Goal: Transaction & Acquisition: Book appointment/travel/reservation

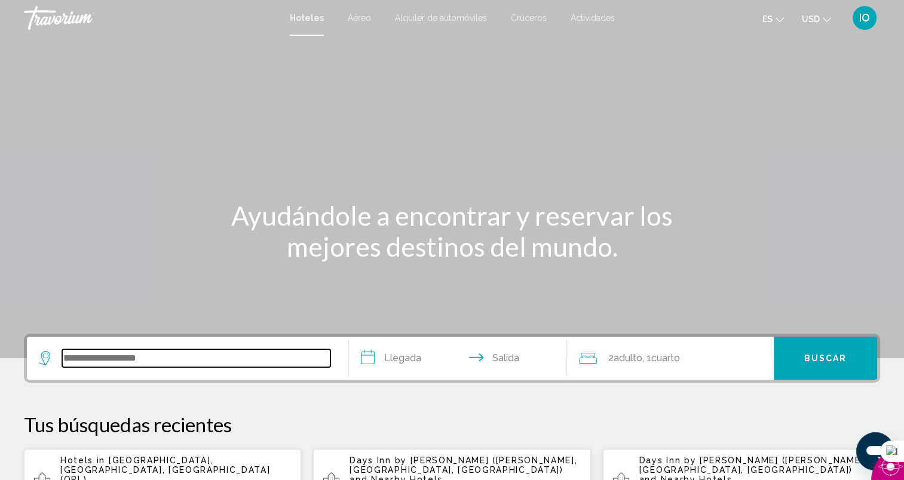
click at [188, 361] on input "Search widget" at bounding box center [196, 359] width 268 height 18
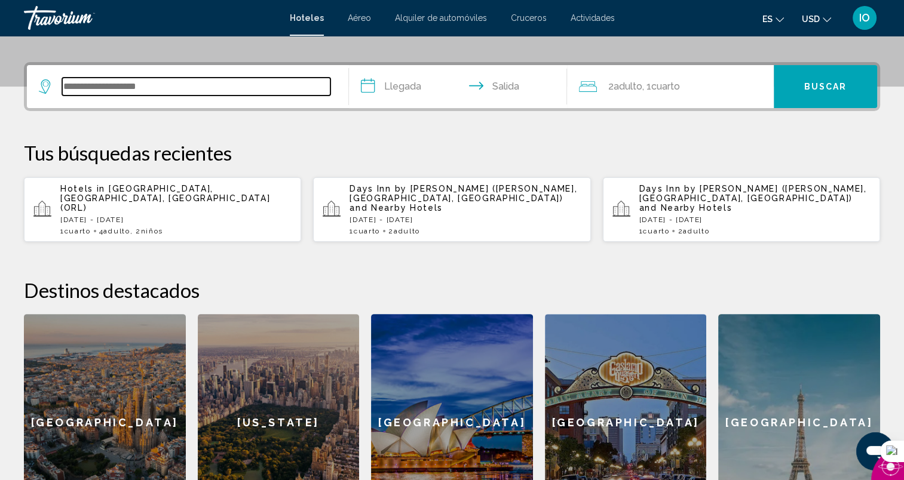
scroll to position [295, 0]
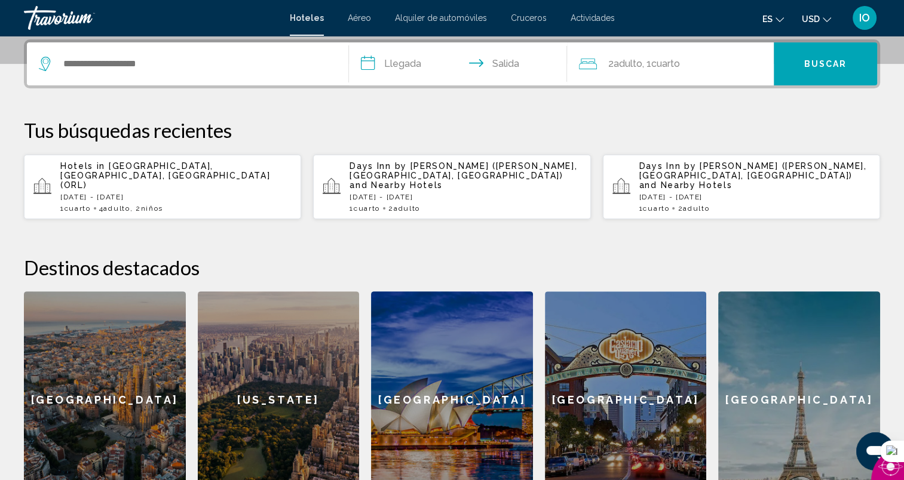
click at [137, 204] on span ", 2 Niño Niños" at bounding box center [146, 208] width 33 height 8
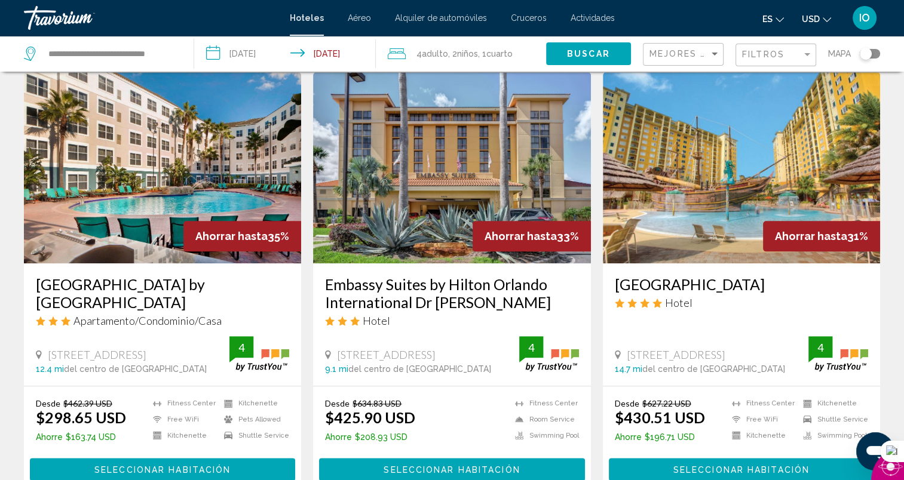
scroll to position [1368, 0]
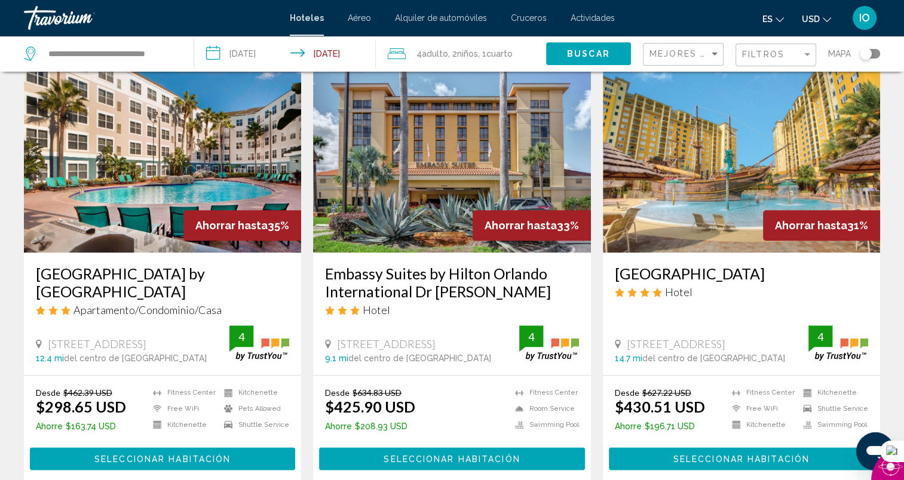
click at [165, 456] on span "Seleccionar habitación" at bounding box center [162, 460] width 136 height 10
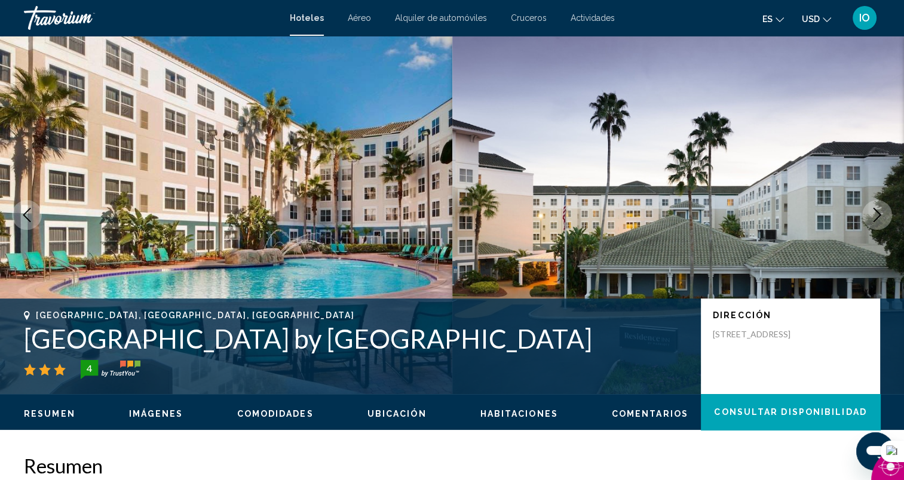
click at [879, 210] on icon "Next image" at bounding box center [877, 215] width 14 height 14
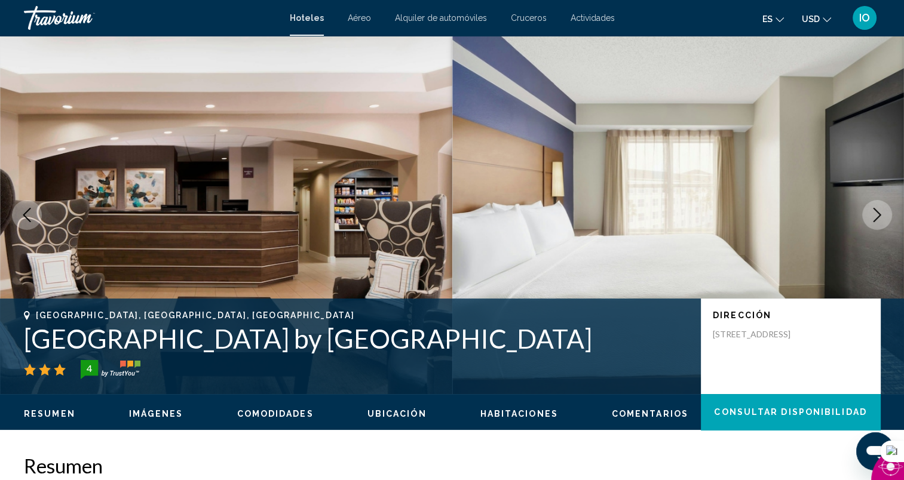
click at [879, 213] on icon "Next image" at bounding box center [878, 215] width 8 height 14
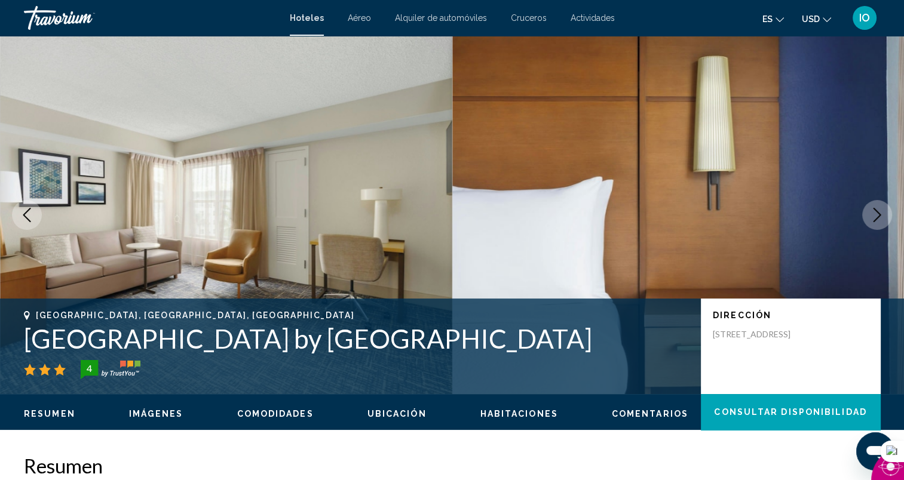
click at [879, 213] on icon "Next image" at bounding box center [878, 215] width 8 height 14
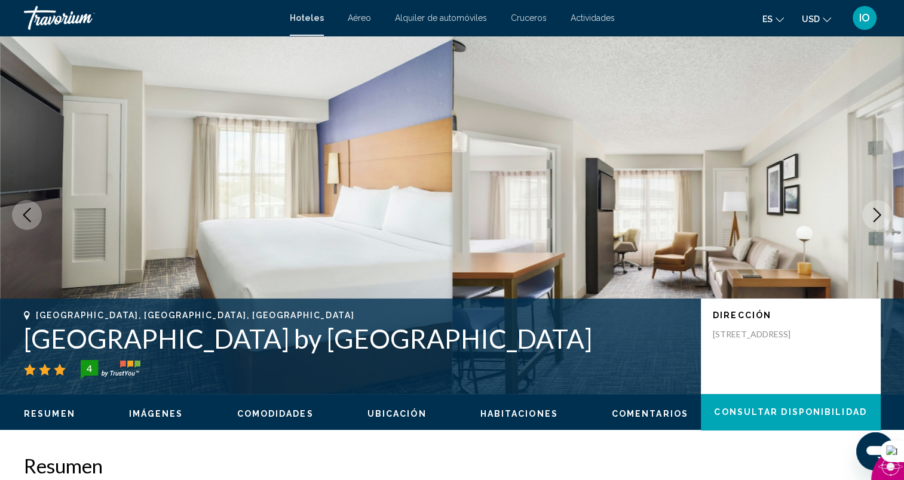
click at [879, 213] on icon "Next image" at bounding box center [878, 215] width 8 height 14
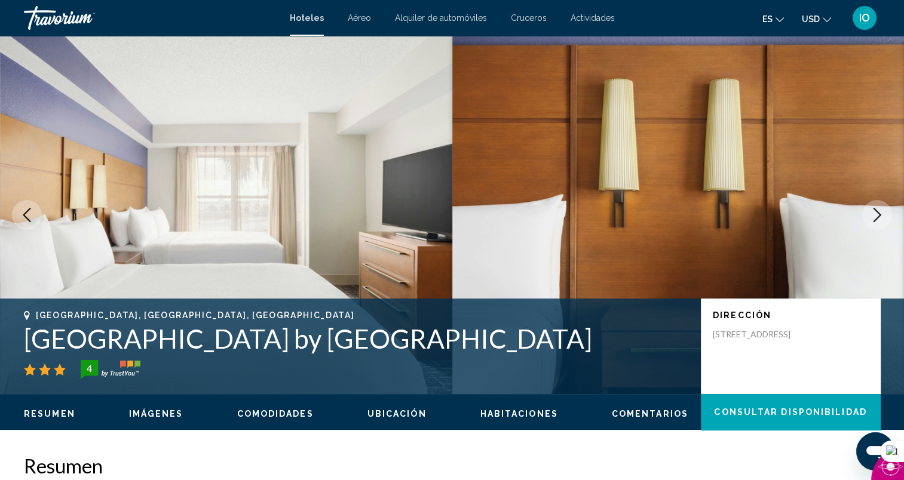
click at [879, 213] on icon "Next image" at bounding box center [878, 215] width 8 height 14
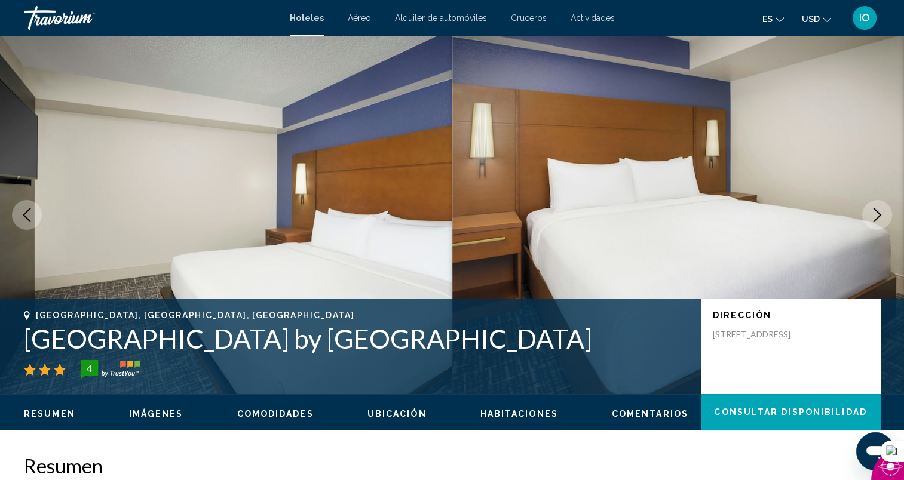
click at [879, 213] on icon "Next image" at bounding box center [878, 215] width 8 height 14
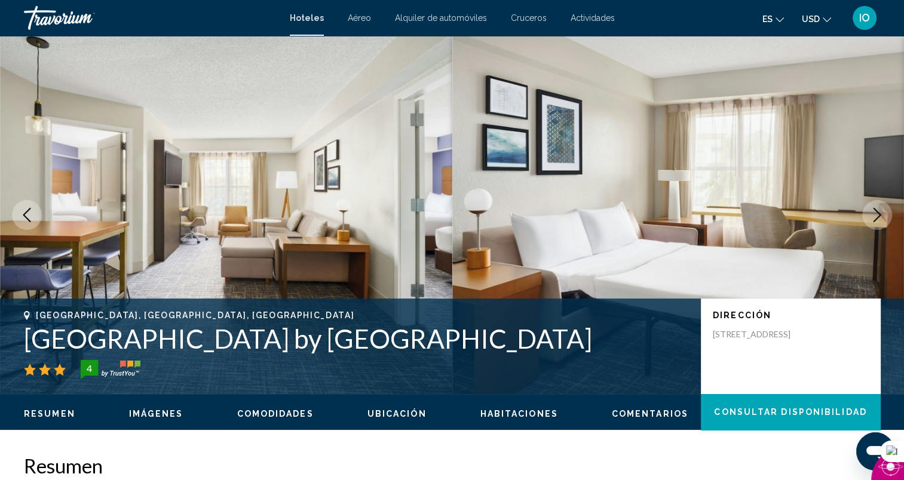
click at [879, 213] on icon "Next image" at bounding box center [878, 215] width 8 height 14
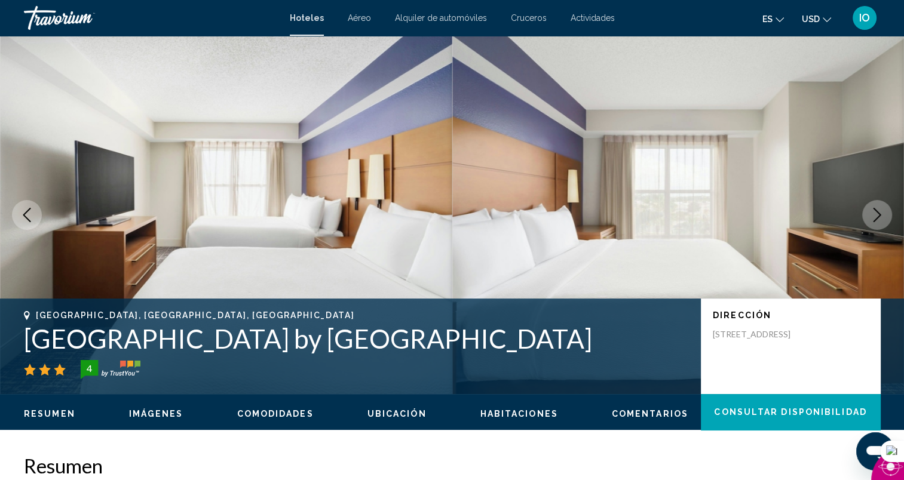
click at [879, 213] on icon "Next image" at bounding box center [878, 215] width 8 height 14
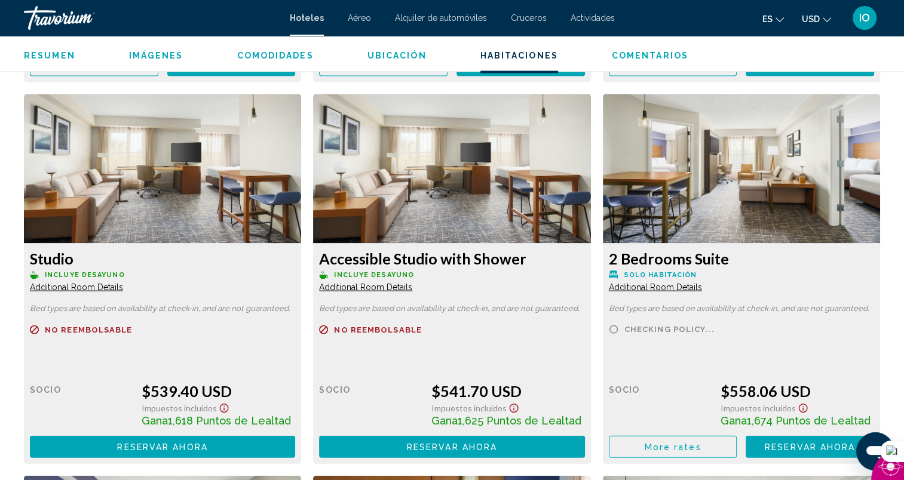
scroll to position [2366, 0]
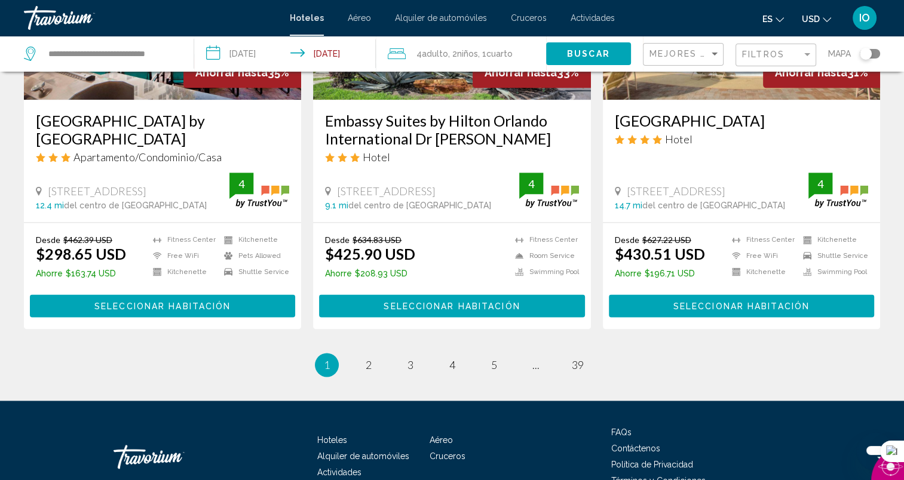
scroll to position [1502, 0]
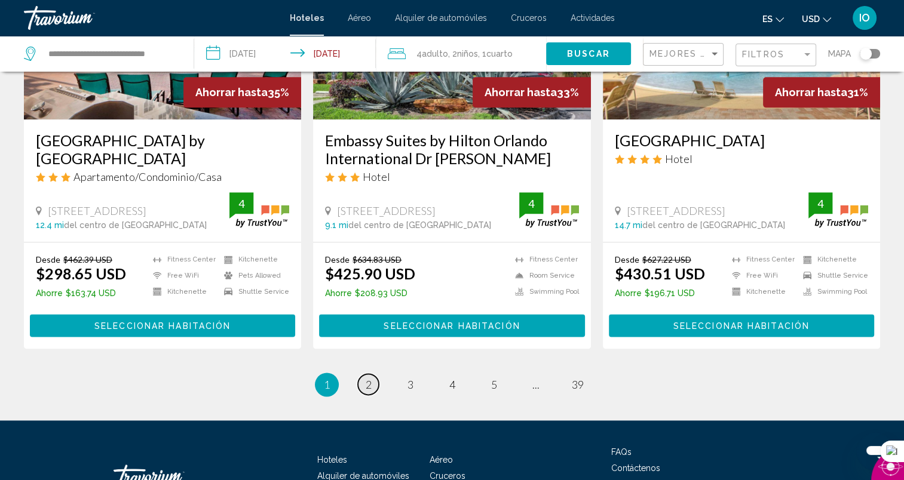
click at [370, 384] on span "2" at bounding box center [369, 384] width 6 height 13
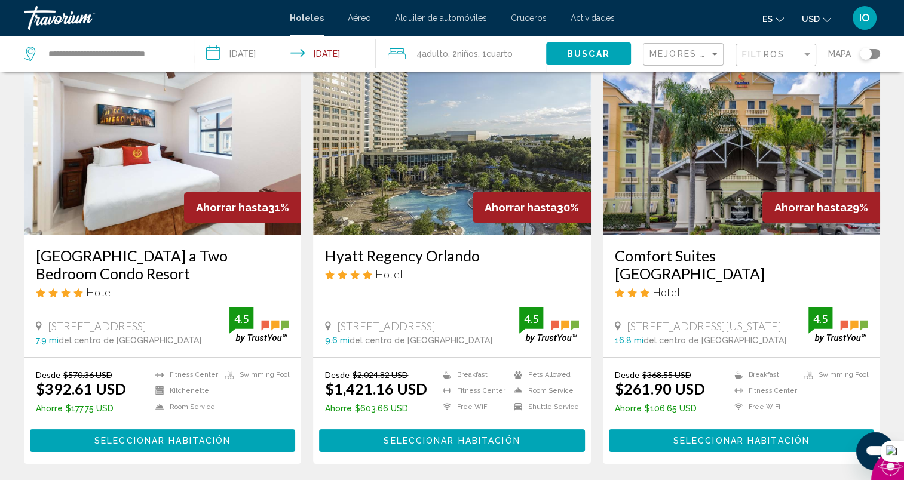
scroll to position [81, 0]
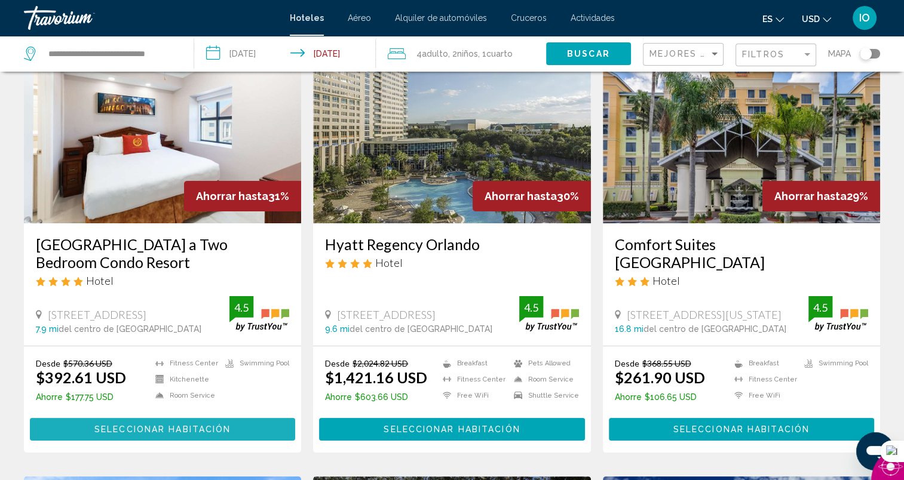
click at [205, 425] on span "Seleccionar habitación" at bounding box center [162, 430] width 136 height 10
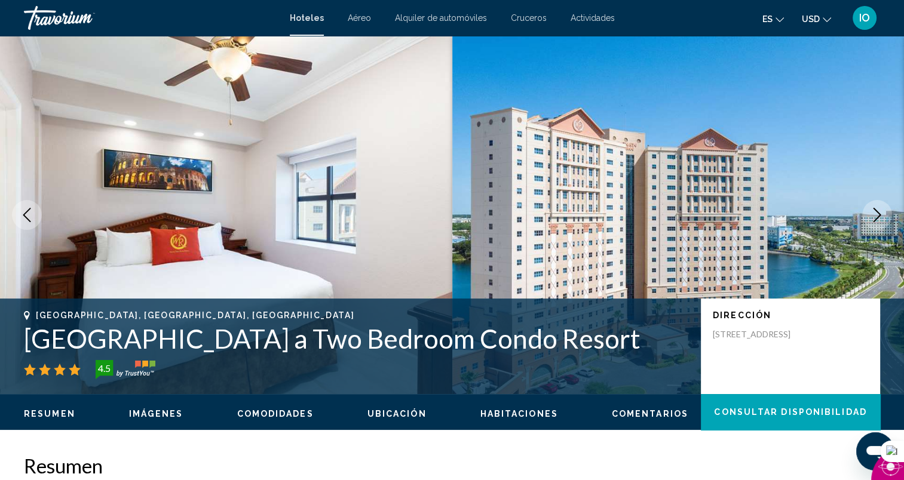
click at [880, 217] on icon "Next image" at bounding box center [877, 215] width 14 height 14
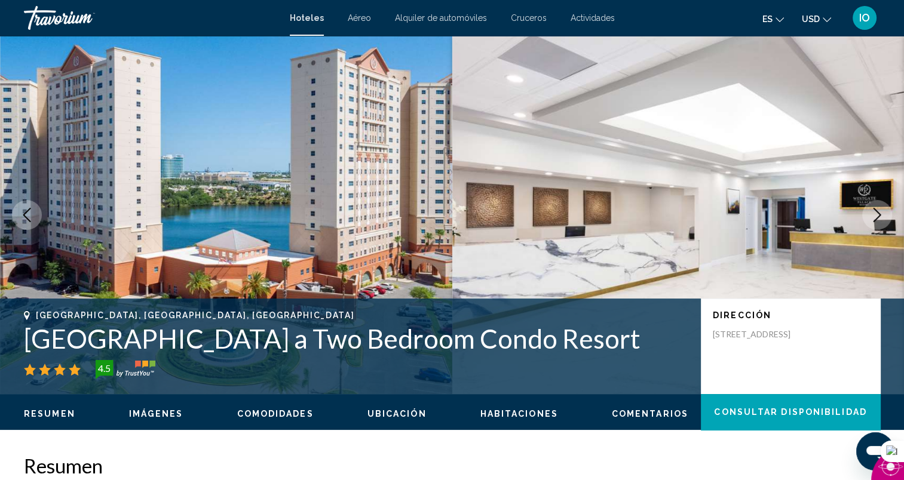
click at [880, 217] on icon "Next image" at bounding box center [877, 215] width 14 height 14
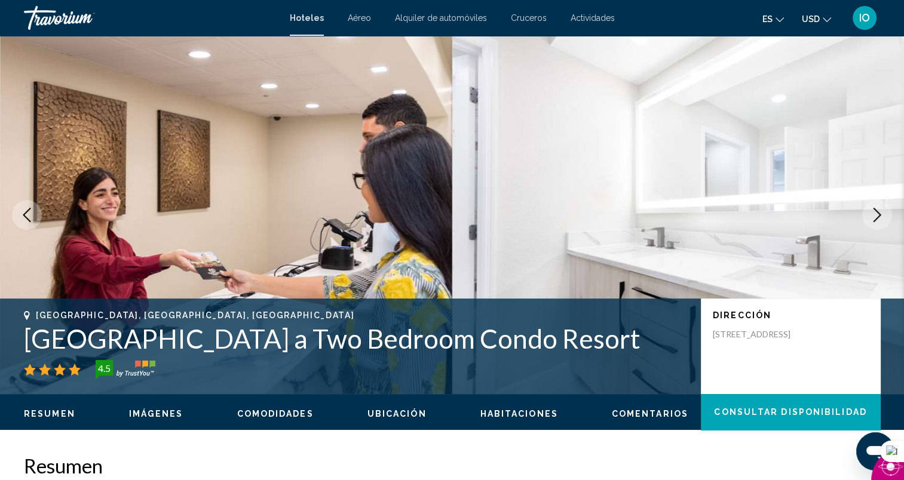
click at [880, 217] on icon "Next image" at bounding box center [877, 215] width 14 height 14
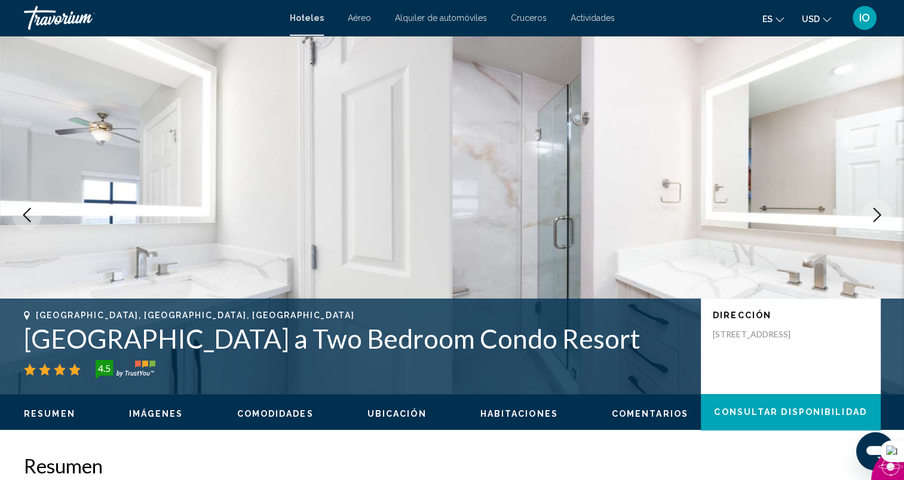
click at [875, 213] on icon "Next image" at bounding box center [877, 215] width 14 height 14
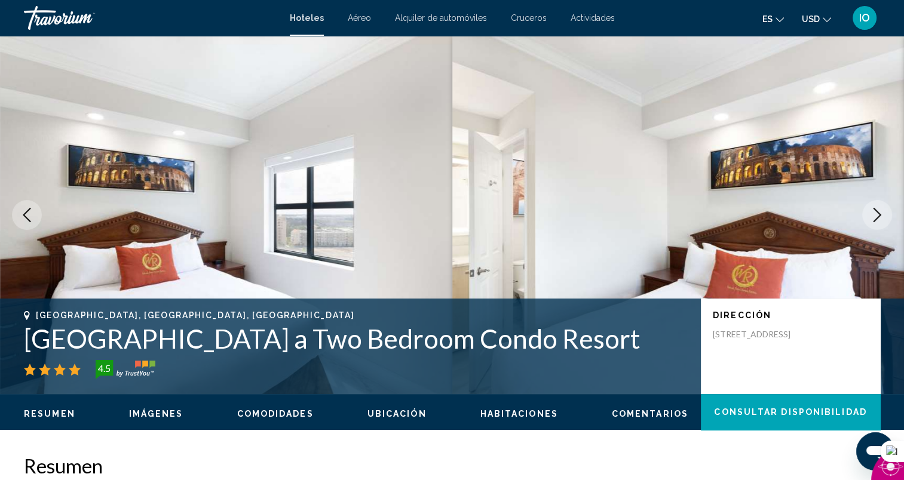
click at [875, 213] on icon "Next image" at bounding box center [877, 215] width 14 height 14
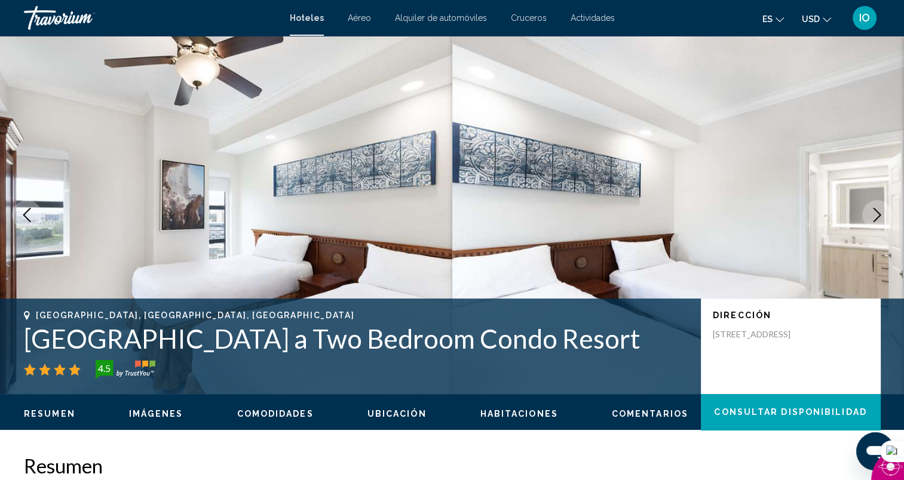
click at [875, 213] on icon "Next image" at bounding box center [877, 215] width 14 height 14
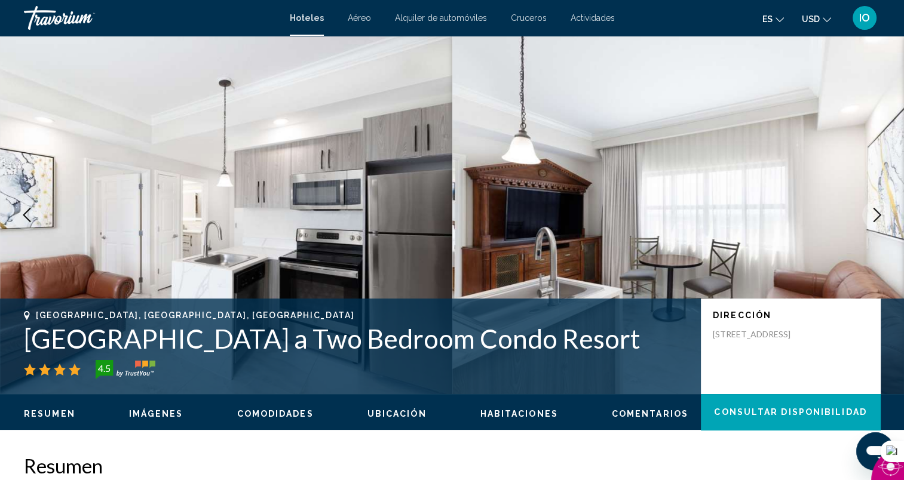
click at [874, 215] on icon "Next image" at bounding box center [877, 215] width 14 height 14
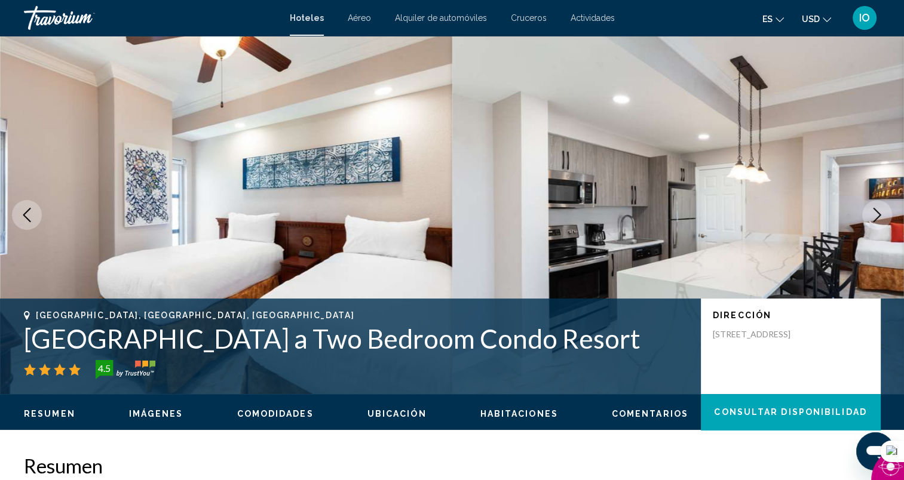
click at [30, 216] on icon "Previous image" at bounding box center [27, 215] width 14 height 14
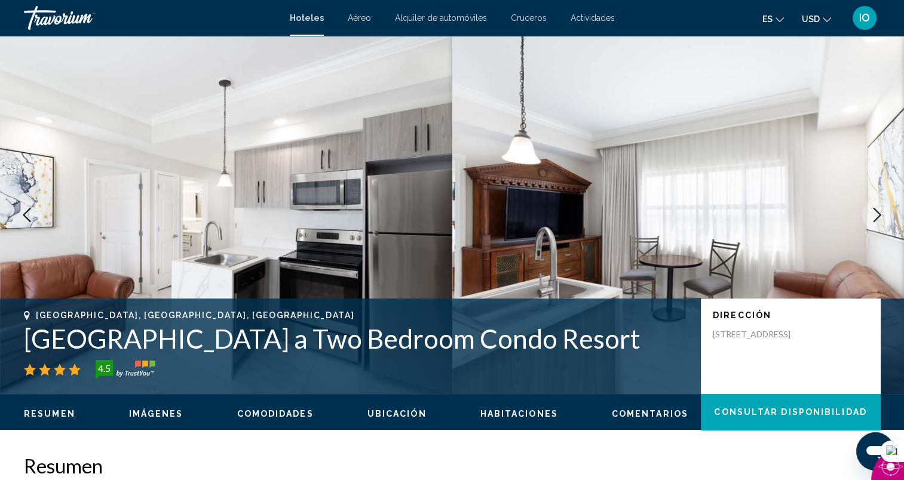
click at [873, 216] on icon "Next image" at bounding box center [877, 215] width 14 height 14
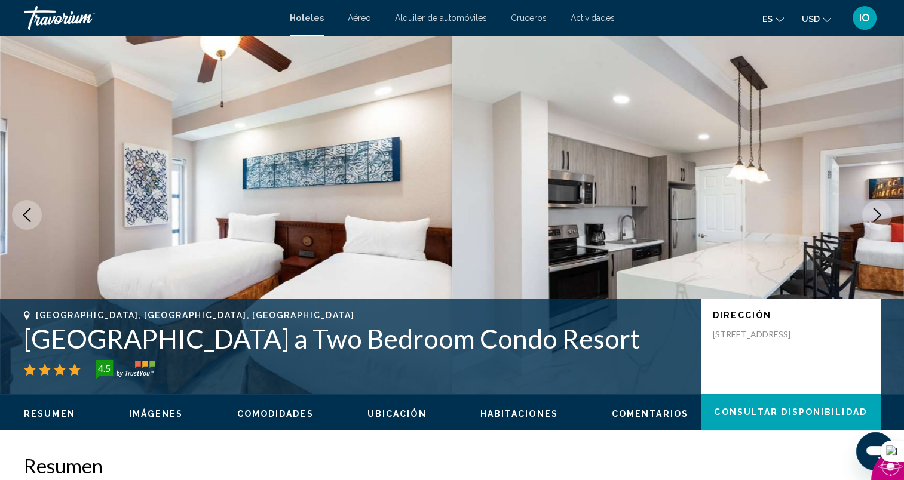
click at [873, 216] on icon "Next image" at bounding box center [877, 215] width 14 height 14
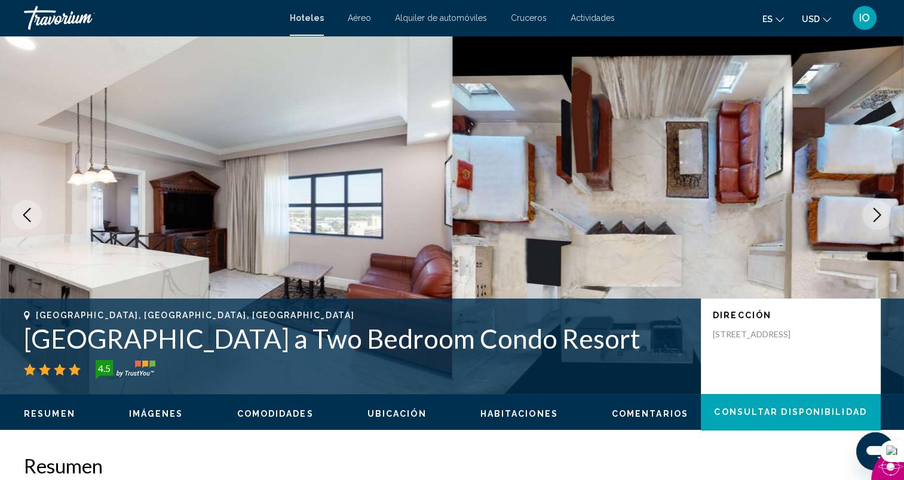
click at [873, 216] on icon "Next image" at bounding box center [877, 215] width 14 height 14
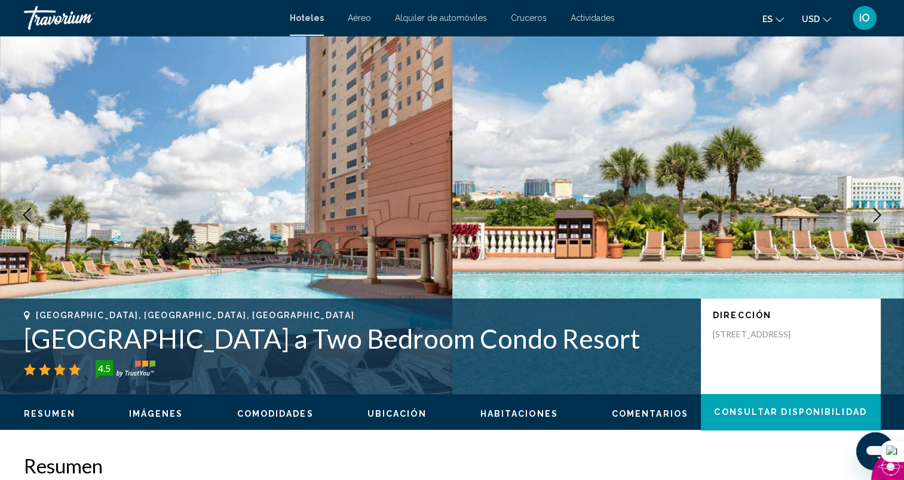
click at [873, 216] on icon "Next image" at bounding box center [877, 215] width 14 height 14
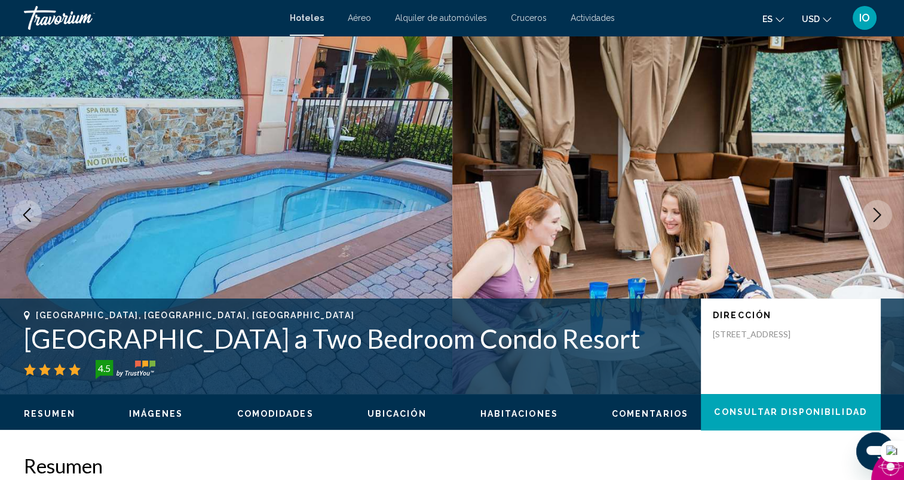
click at [875, 220] on icon "Next image" at bounding box center [878, 215] width 8 height 14
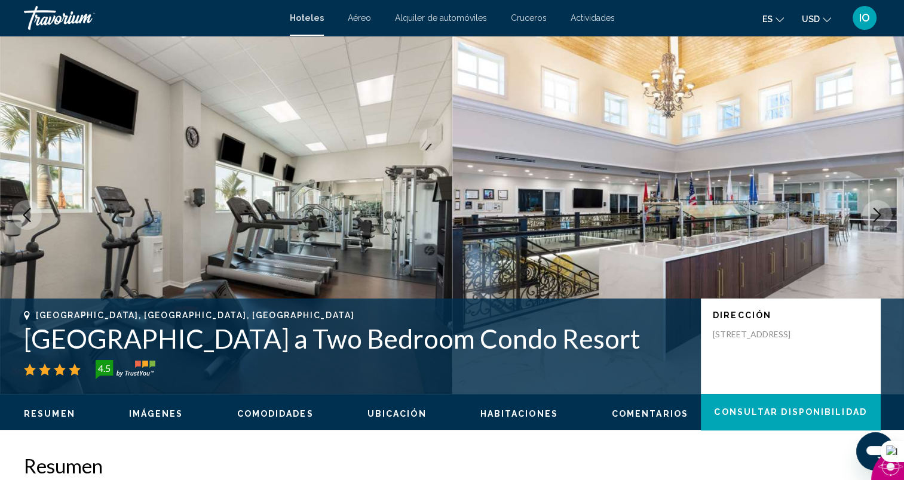
click at [877, 215] on icon "Next image" at bounding box center [877, 215] width 14 height 14
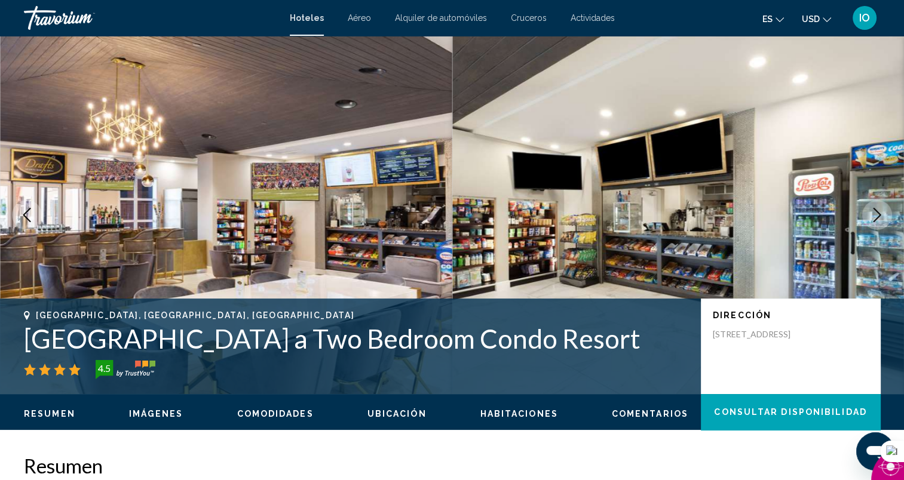
click at [877, 215] on icon "Next image" at bounding box center [877, 215] width 14 height 14
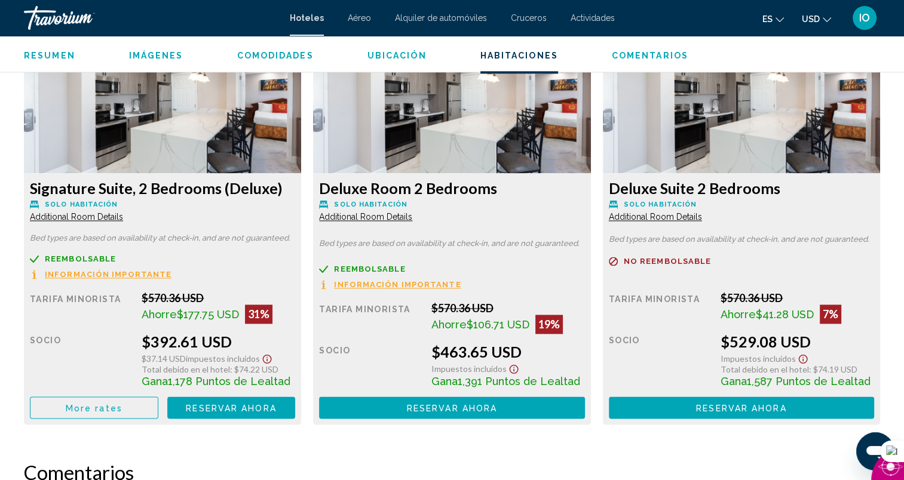
scroll to position [1595, 0]
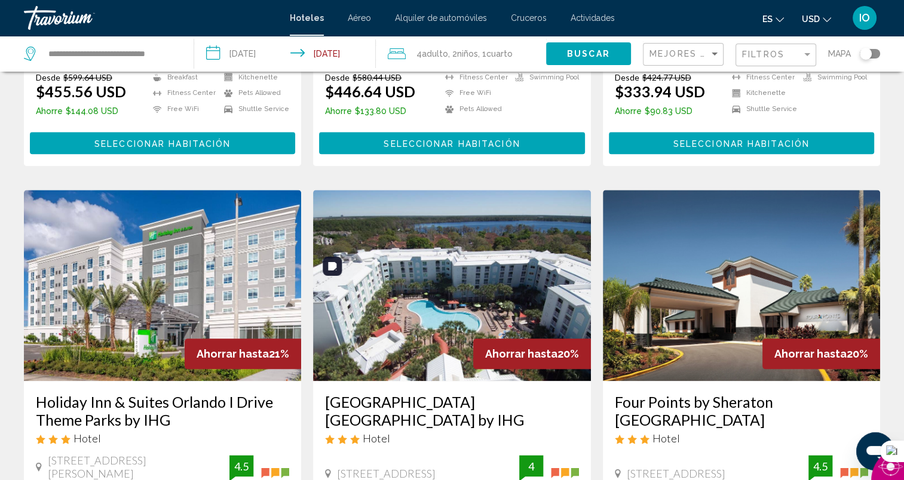
scroll to position [956, 0]
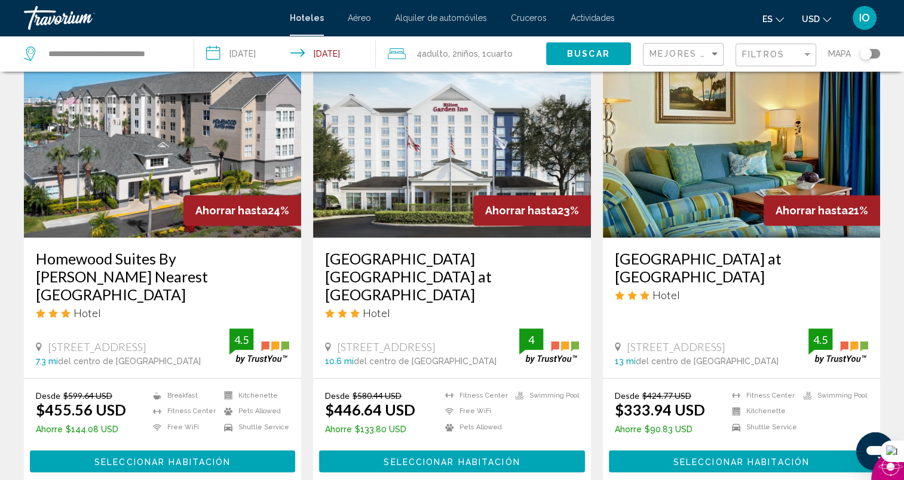
click at [727, 457] on span "Seleccionar habitación" at bounding box center [741, 462] width 136 height 10
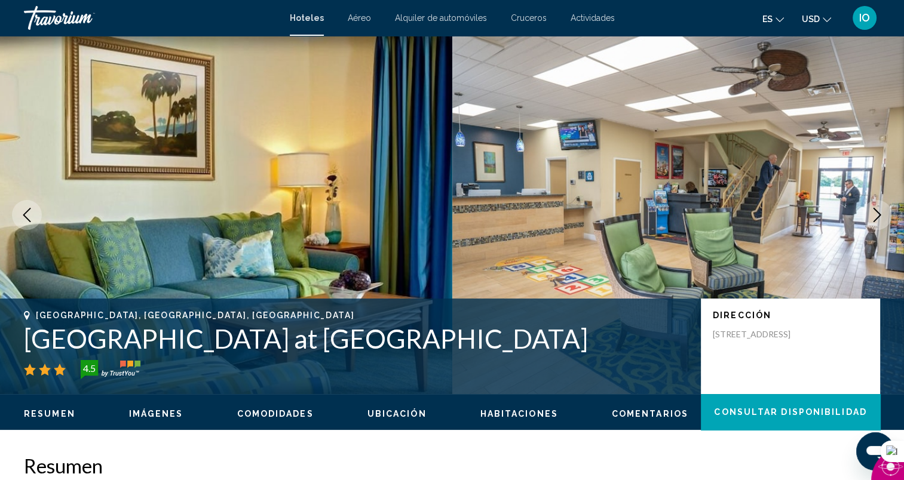
click at [879, 217] on icon "Next image" at bounding box center [878, 215] width 8 height 14
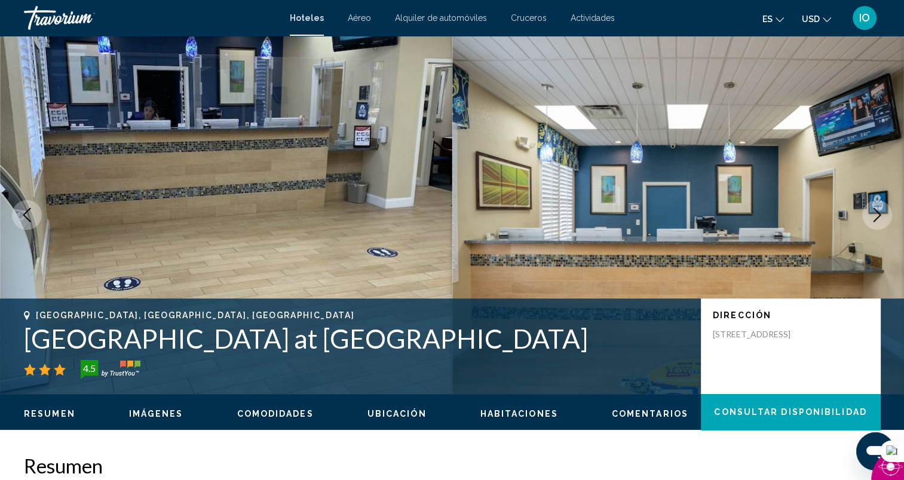
click at [879, 217] on icon "Next image" at bounding box center [878, 215] width 8 height 14
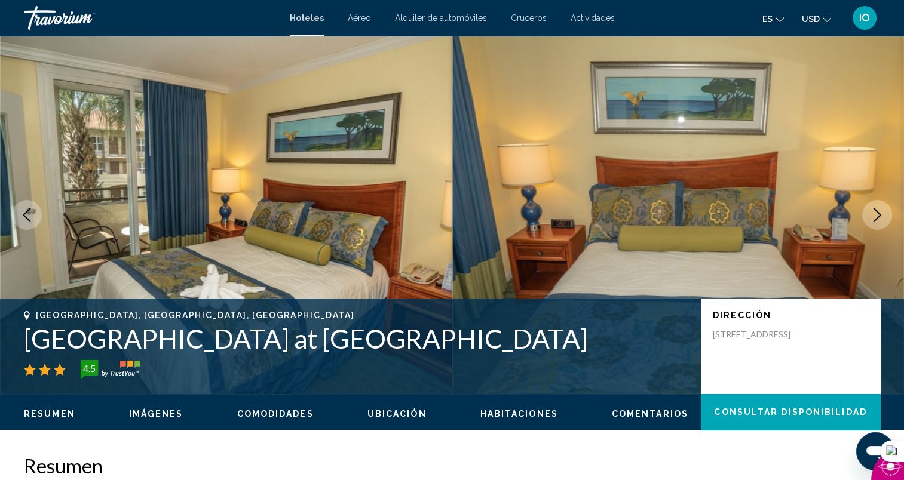
click at [879, 217] on icon "Next image" at bounding box center [878, 215] width 8 height 14
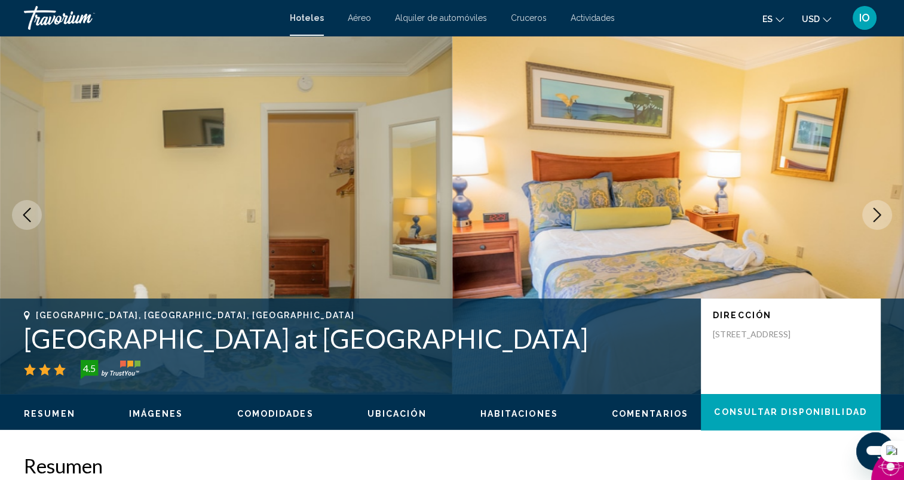
click at [879, 217] on icon "Next image" at bounding box center [878, 215] width 8 height 14
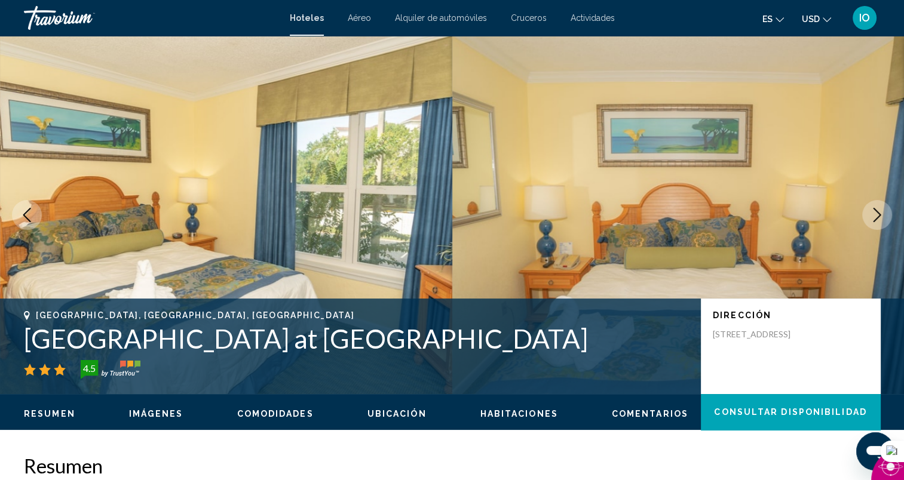
click at [879, 217] on icon "Next image" at bounding box center [878, 215] width 8 height 14
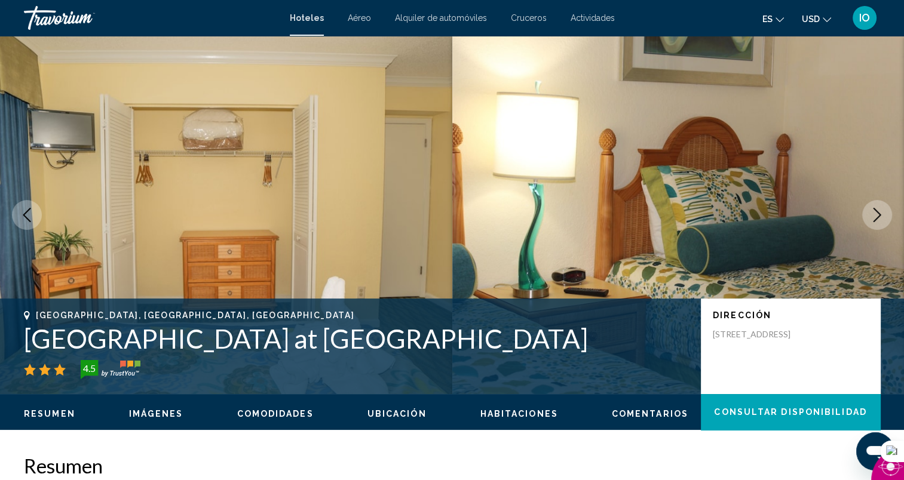
click at [879, 217] on icon "Next image" at bounding box center [878, 215] width 8 height 14
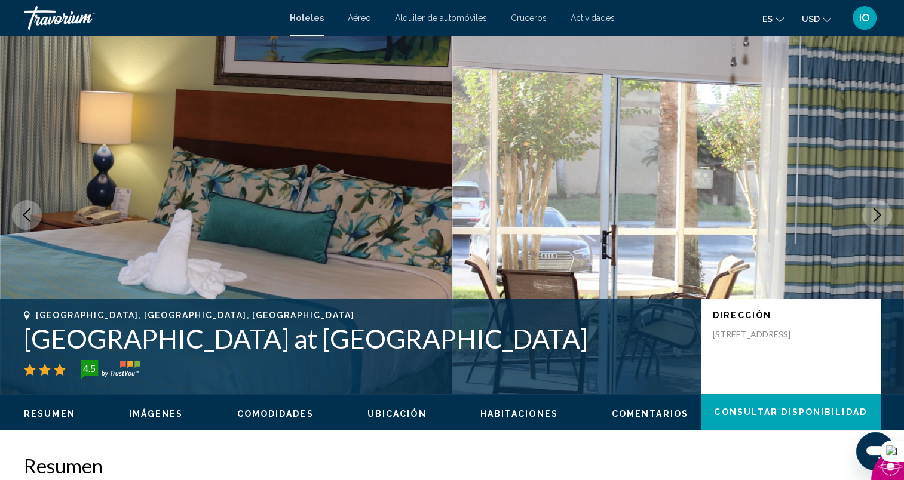
click at [879, 217] on icon "Next image" at bounding box center [878, 215] width 8 height 14
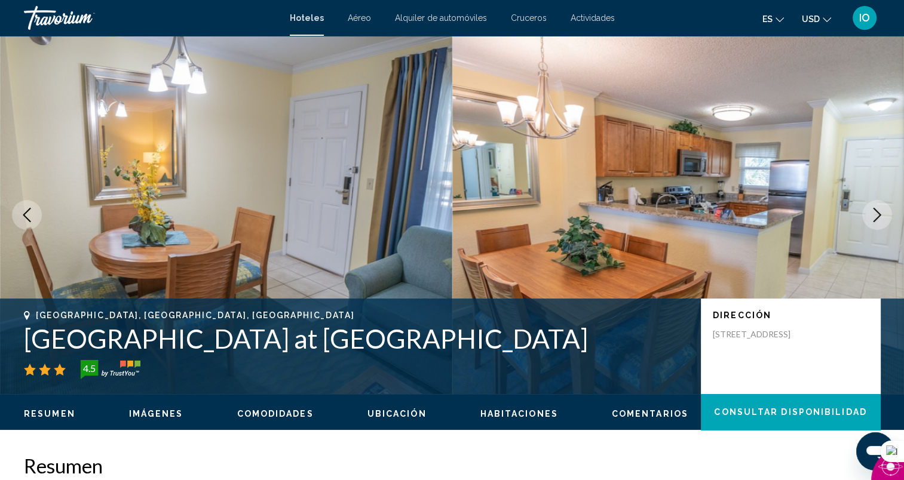
click at [871, 215] on icon "Next image" at bounding box center [877, 215] width 14 height 14
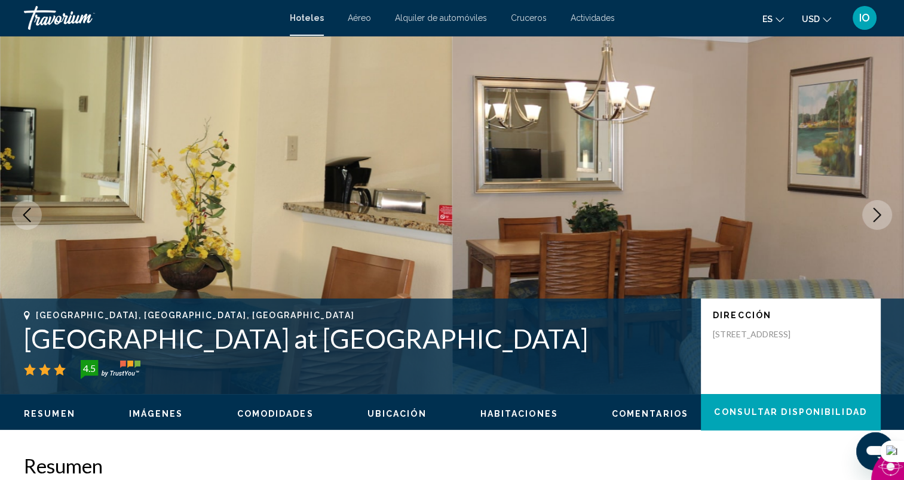
click at [871, 215] on icon "Next image" at bounding box center [877, 215] width 14 height 14
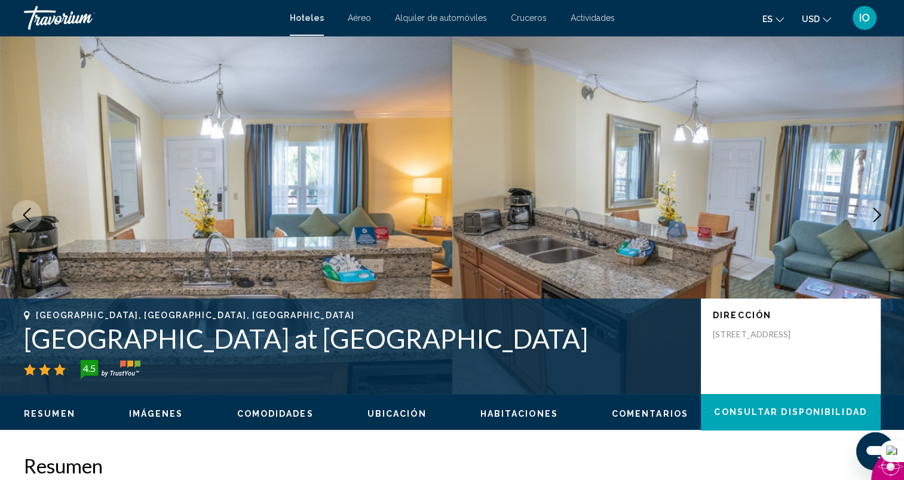
click at [871, 215] on icon "Next image" at bounding box center [877, 215] width 14 height 14
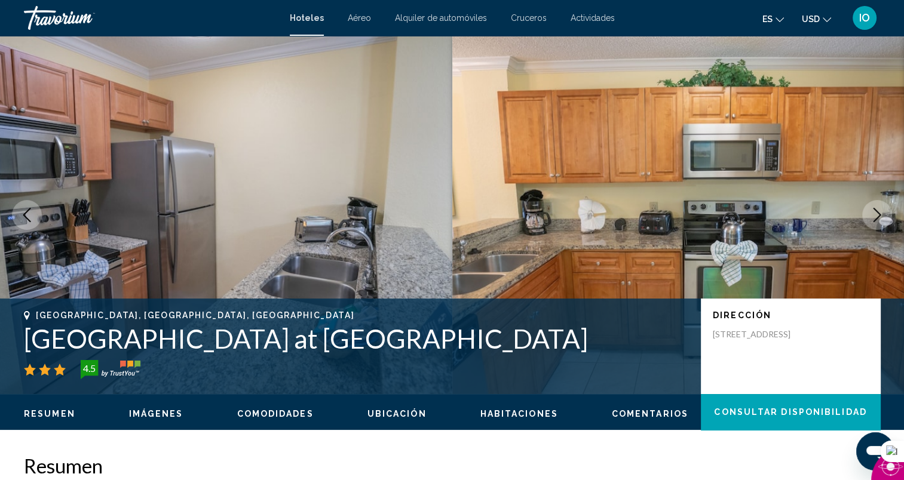
click at [871, 215] on icon "Next image" at bounding box center [877, 215] width 14 height 14
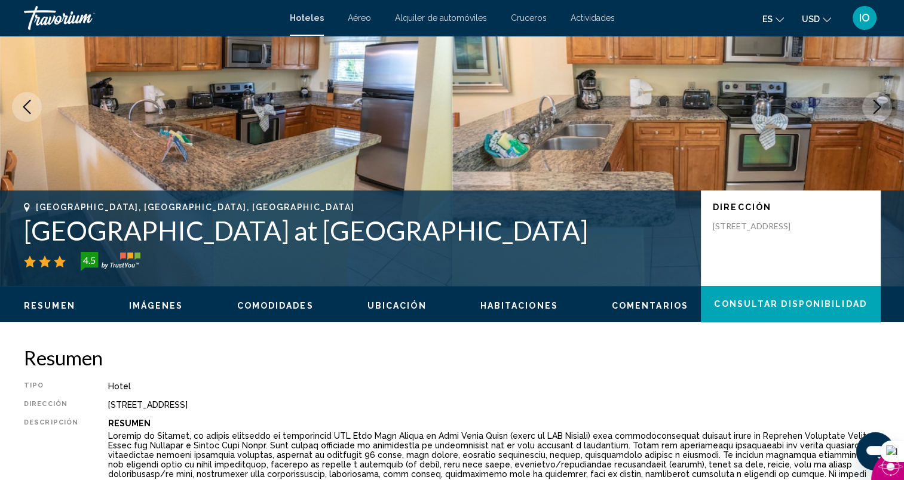
scroll to position [94, 0]
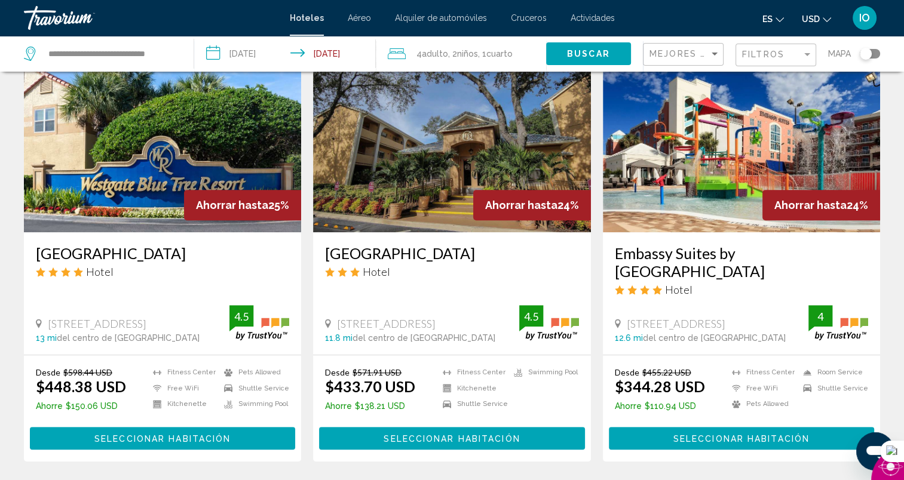
scroll to position [526, 0]
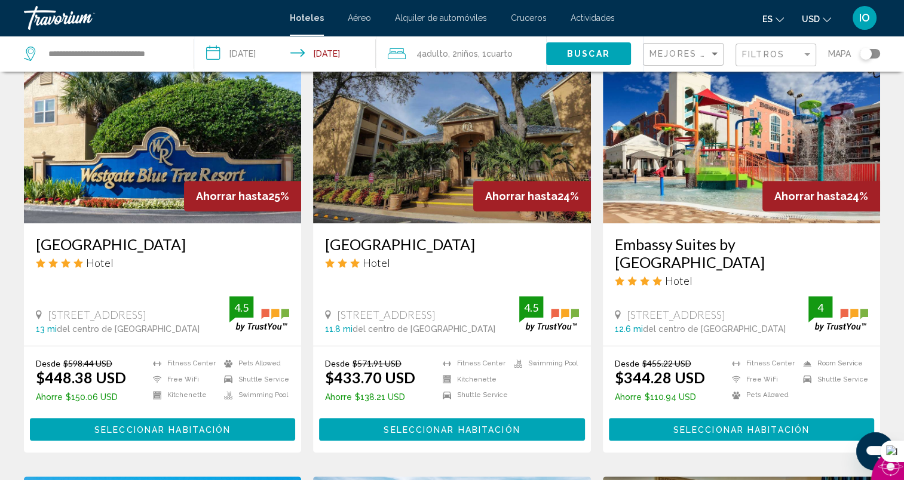
click at [675, 429] on span "Seleccionar habitación" at bounding box center [741, 430] width 136 height 10
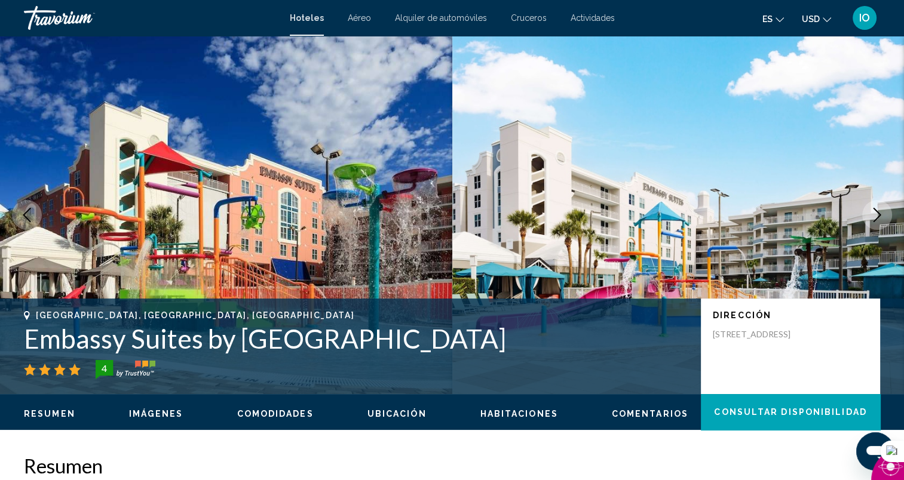
click at [872, 210] on icon "Next image" at bounding box center [877, 215] width 14 height 14
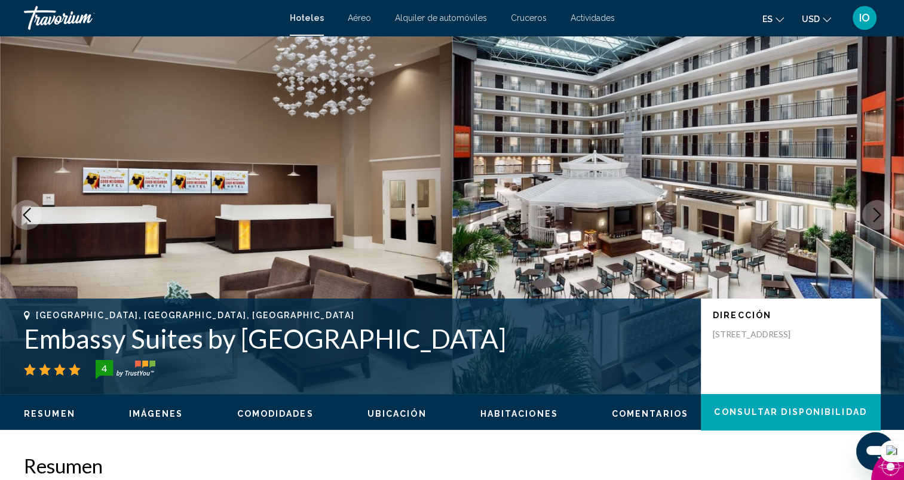
click at [872, 210] on icon "Next image" at bounding box center [877, 215] width 14 height 14
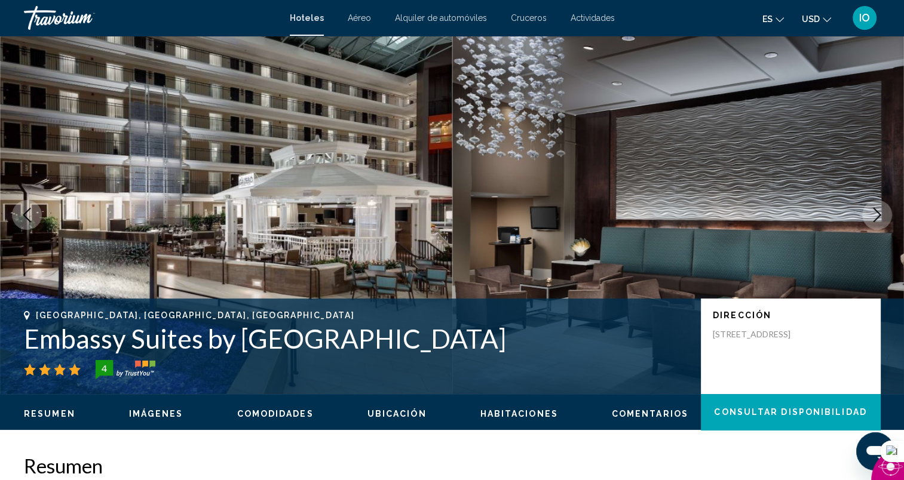
click at [872, 210] on icon "Next image" at bounding box center [877, 215] width 14 height 14
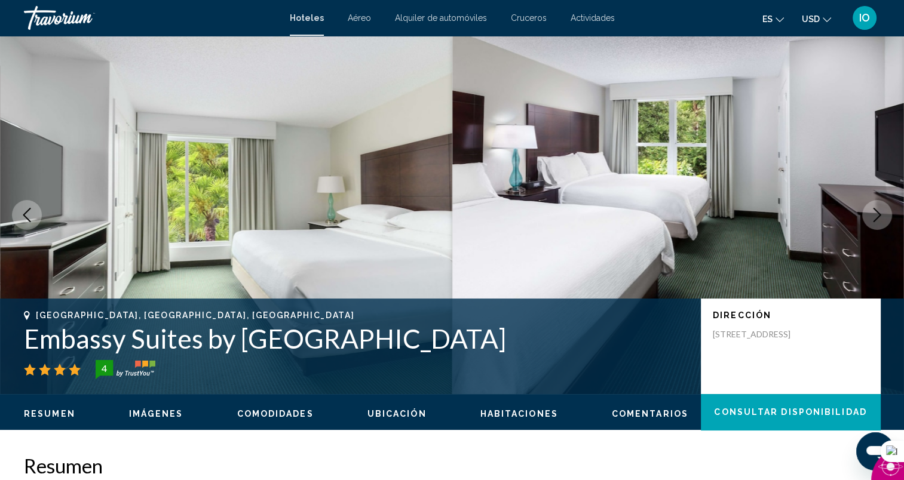
click at [872, 210] on icon "Next image" at bounding box center [877, 215] width 14 height 14
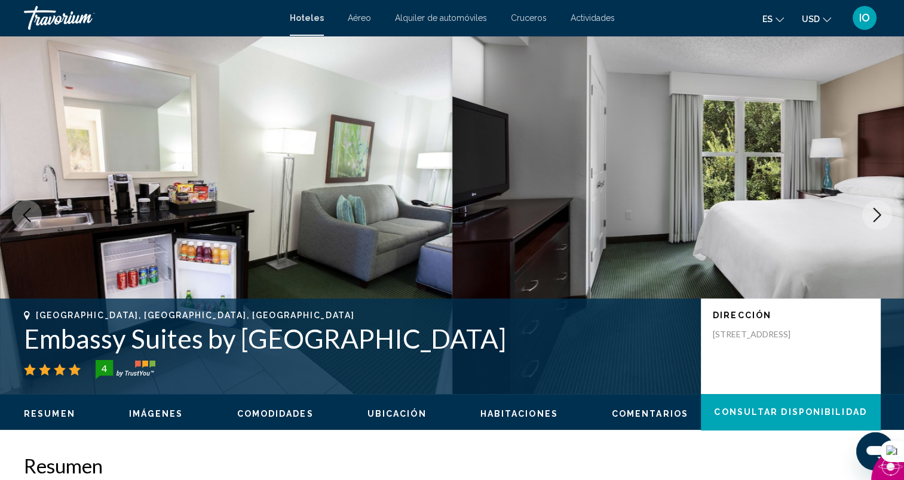
click at [872, 210] on icon "Next image" at bounding box center [877, 215] width 14 height 14
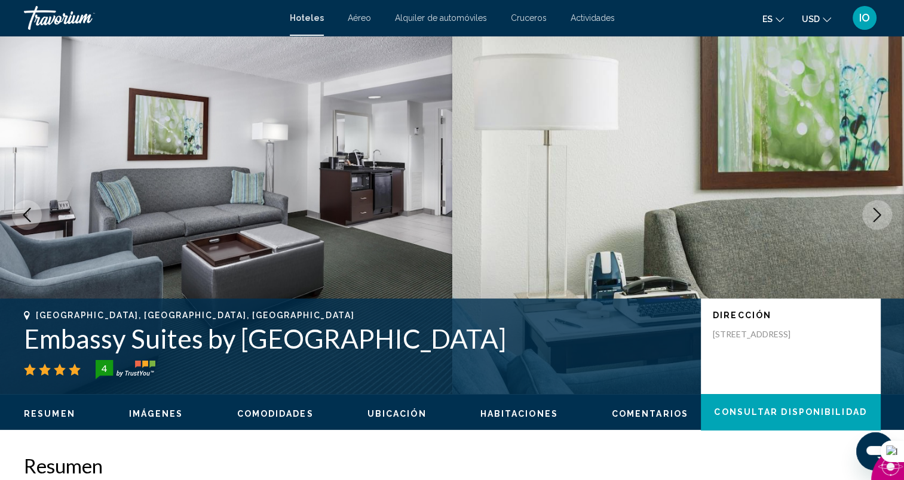
click at [872, 210] on icon "Next image" at bounding box center [877, 215] width 14 height 14
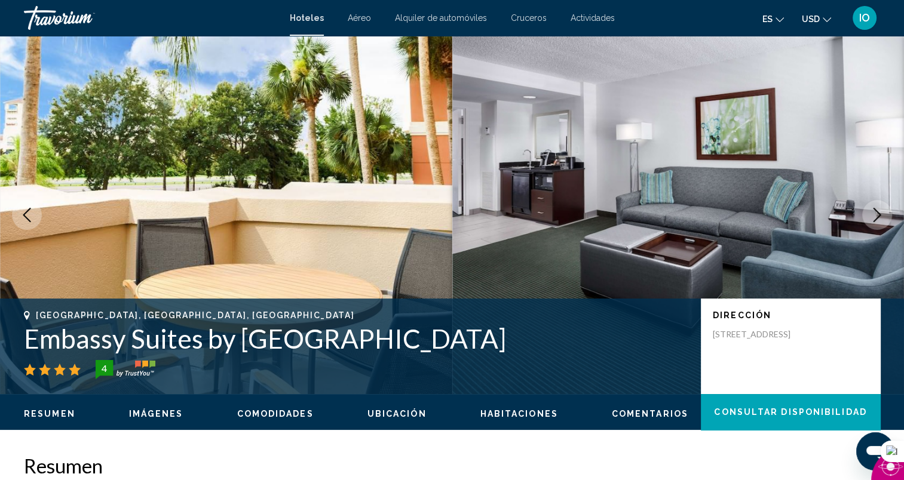
click at [872, 210] on icon "Next image" at bounding box center [877, 215] width 14 height 14
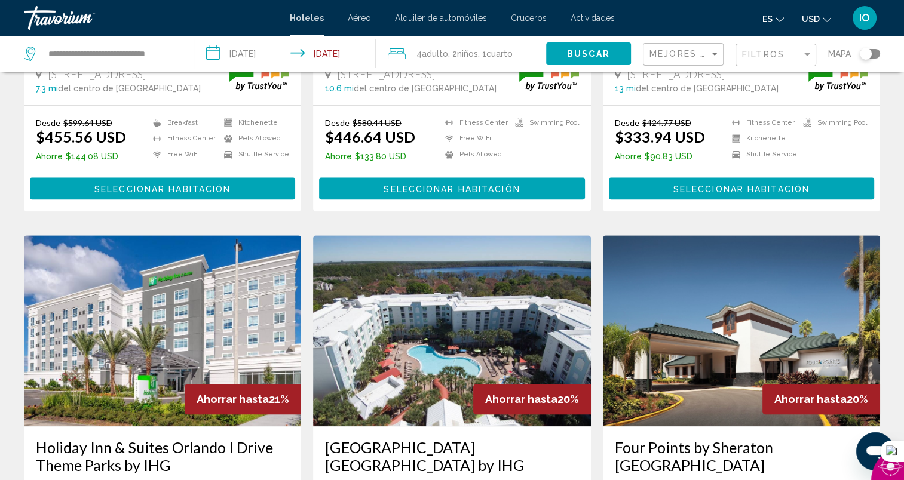
scroll to position [1604, 0]
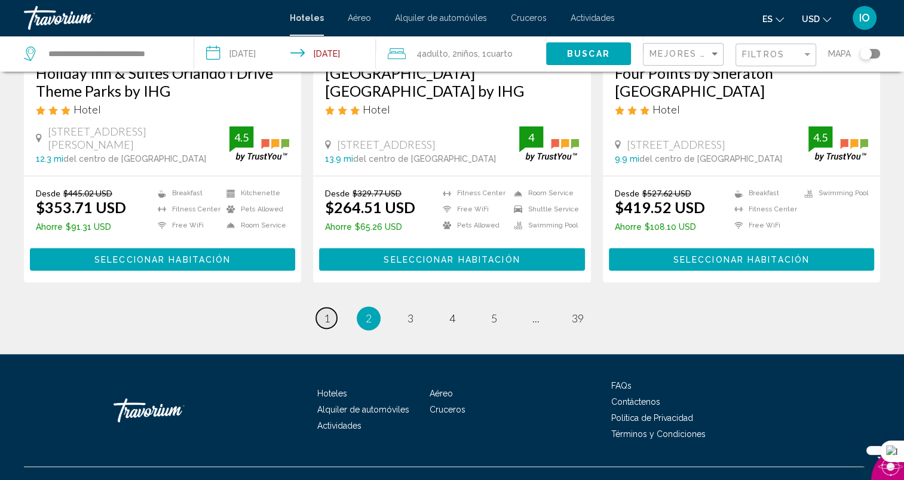
click at [325, 312] on span "1" at bounding box center [327, 318] width 6 height 13
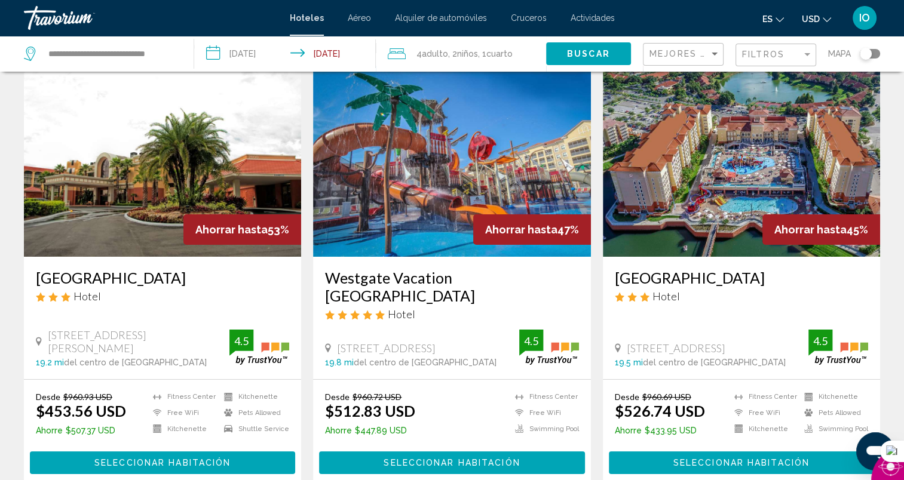
scroll to position [65, 0]
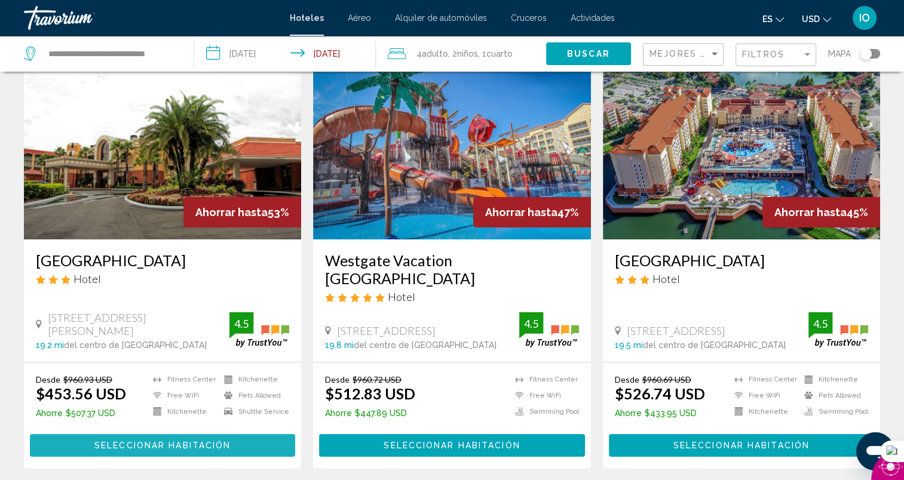
click at [174, 442] on span "Seleccionar habitación" at bounding box center [162, 447] width 136 height 10
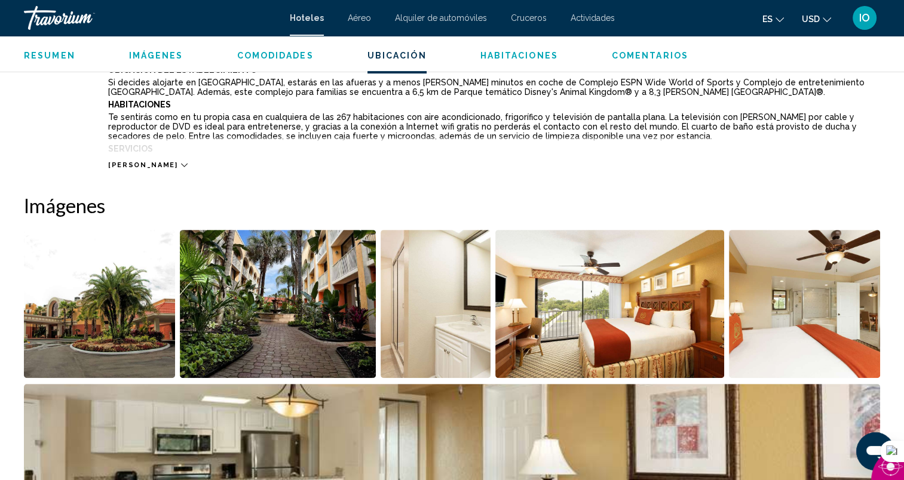
scroll to position [397, 0]
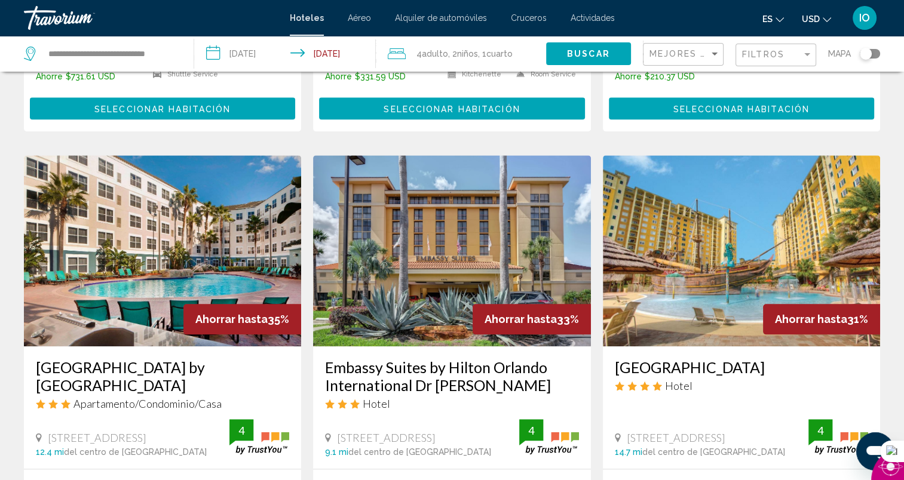
scroll to position [1587, 0]
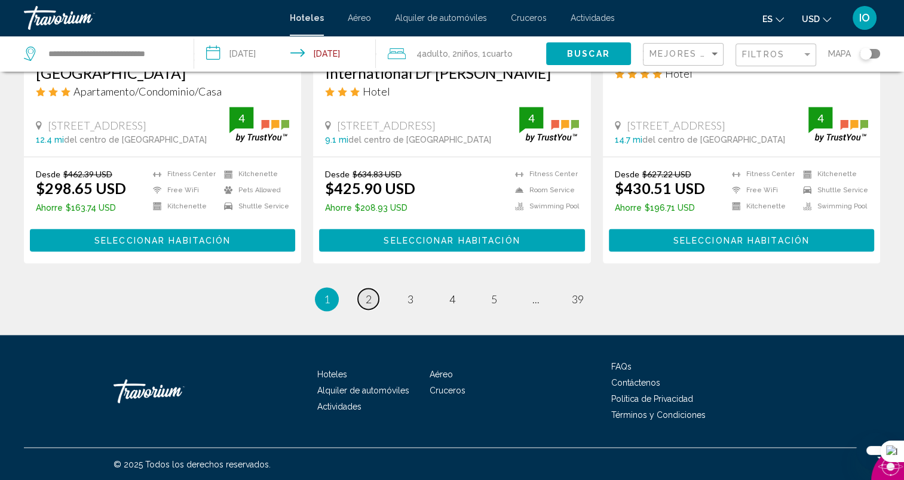
click at [366, 299] on span "2" at bounding box center [369, 299] width 6 height 13
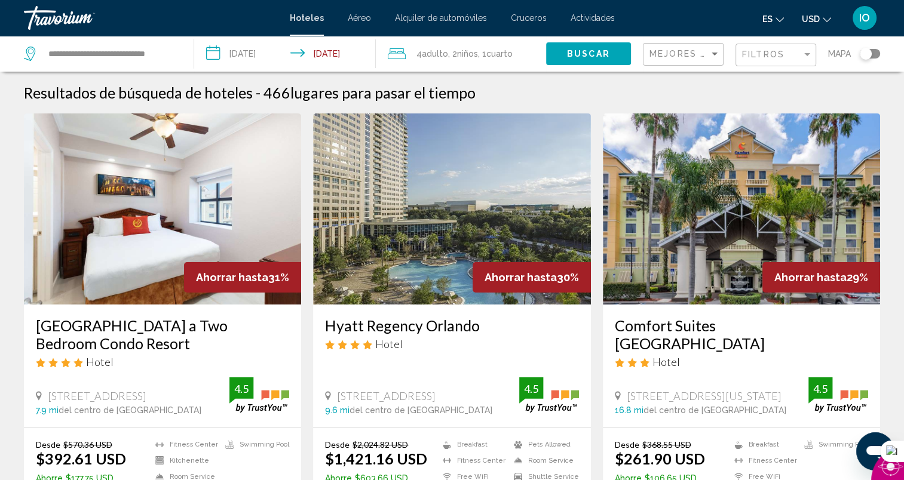
scroll to position [318, 0]
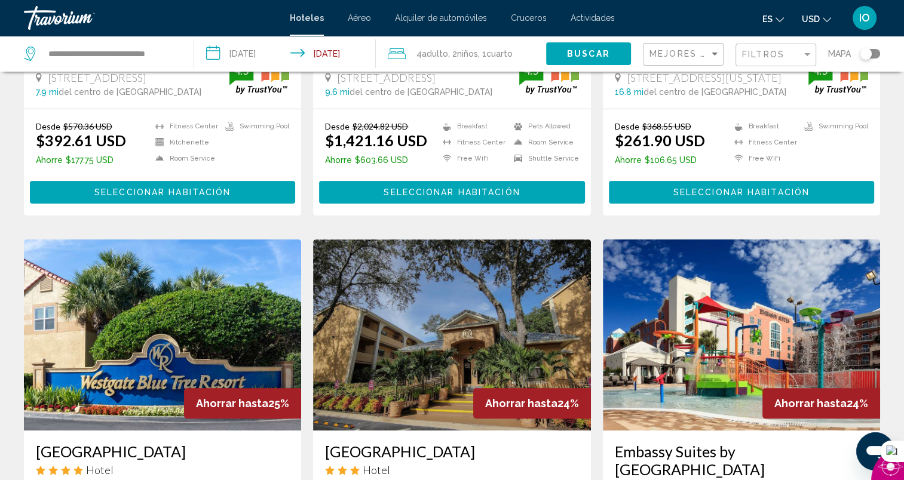
click at [144, 191] on span "Seleccionar habitación" at bounding box center [162, 193] width 136 height 10
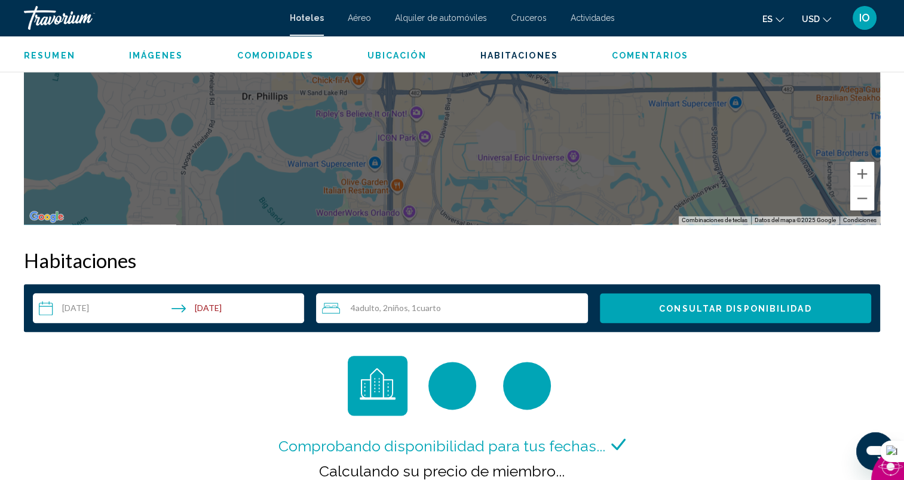
scroll to position [1672, 0]
